Goal: Task Accomplishment & Management: Manage account settings

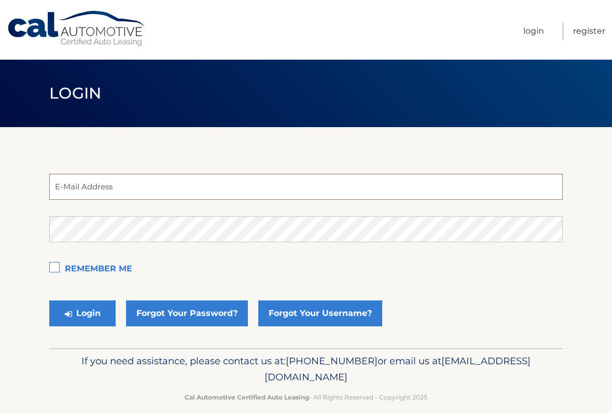
type input "[EMAIL_ADDRESS][DOMAIN_NAME]"
click at [82, 313] on button "Login" at bounding box center [82, 313] width 66 height 26
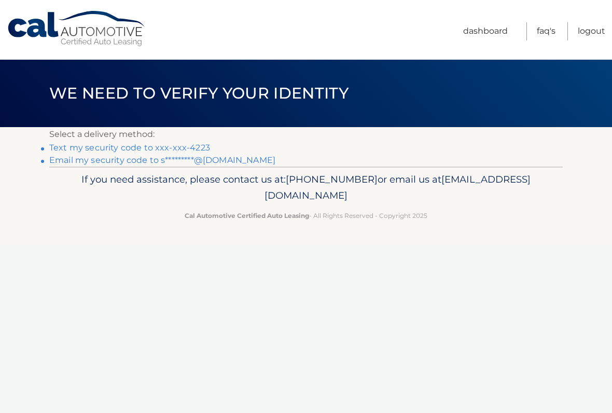
click at [200, 143] on link "Text my security code to xxx-xxx-4223" at bounding box center [129, 148] width 161 height 10
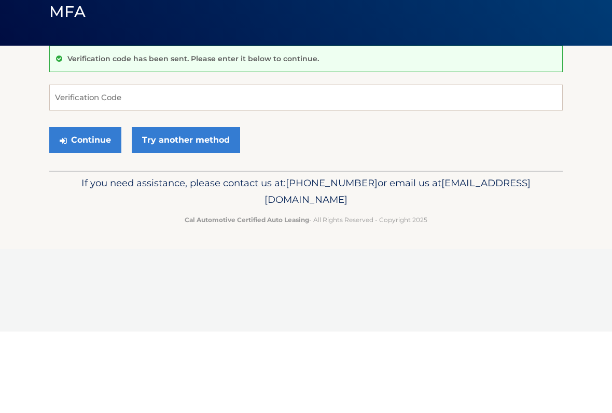
click at [605, 60] on div "MFA" at bounding box center [306, 93] width 612 height 67
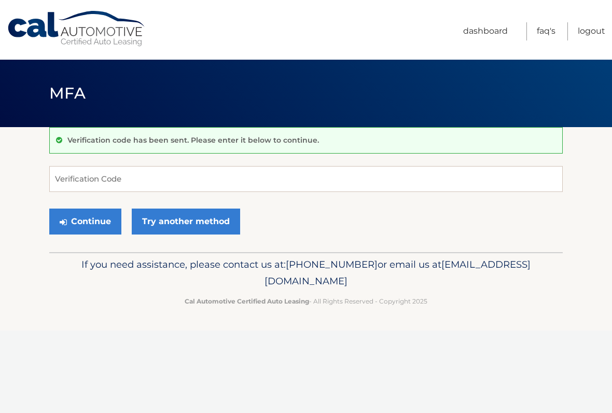
click at [347, 308] on div "If you need assistance, please contact us at: [PHONE_NUMBER] or email us at [EM…" at bounding box center [305, 281] width 513 height 58
click at [215, 180] on input "Verification Code" at bounding box center [305, 179] width 513 height 26
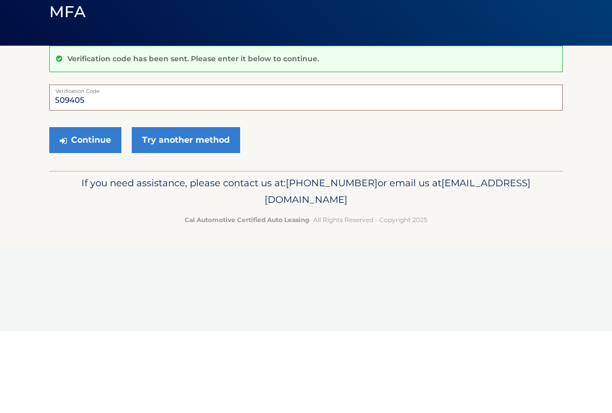
type input "509405"
click at [100, 208] on button "Continue" at bounding box center [85, 221] width 72 height 26
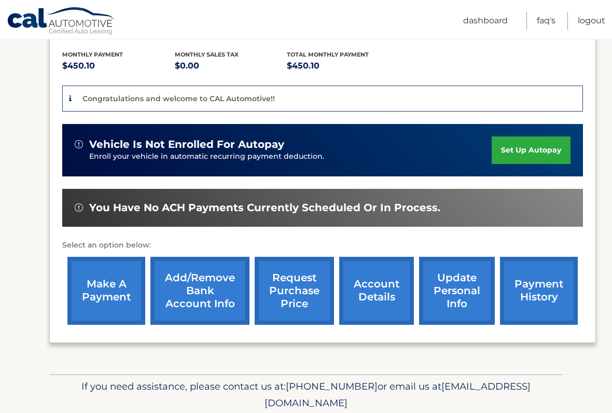
scroll to position [215, 0]
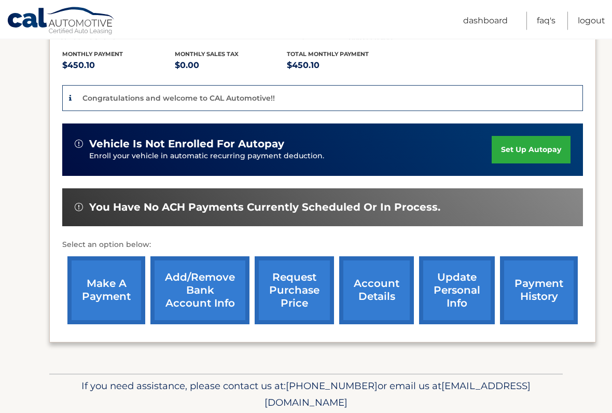
click at [465, 289] on link "update personal info" at bounding box center [457, 291] width 76 height 68
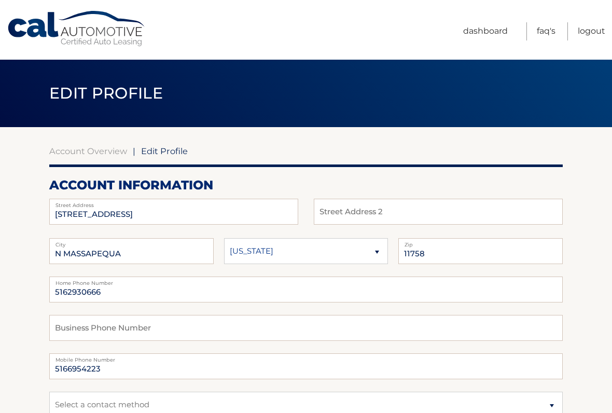
click at [595, 30] on link "Logout" at bounding box center [591, 31] width 27 height 18
